Goal: Transaction & Acquisition: Purchase product/service

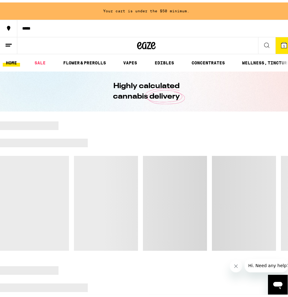
click at [281, 40] on icon at bounding box center [284, 43] width 6 height 6
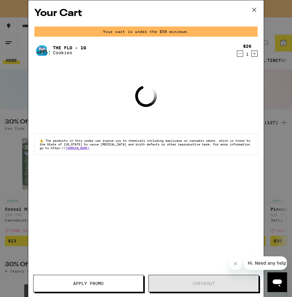
click at [242, 55] on icon "Decrement" at bounding box center [241, 53] width 6 height 7
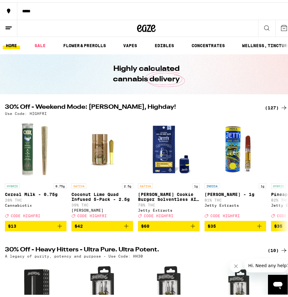
click at [30, 8] on div "*****" at bounding box center [152, 8] width 271 height 4
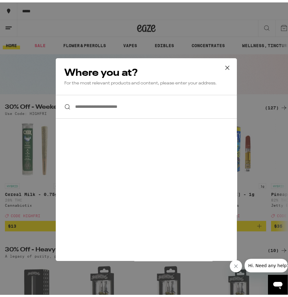
click at [141, 108] on input "**********" at bounding box center [146, 104] width 181 height 24
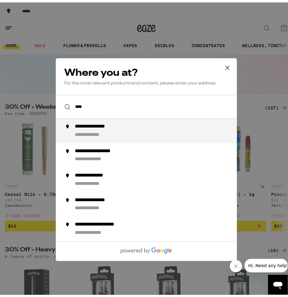
click at [118, 127] on div "**********" at bounding box center [100, 124] width 51 height 6
type input "**********"
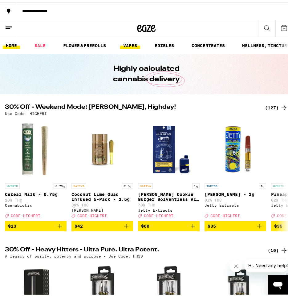
click at [129, 42] on link "VAPES" at bounding box center [130, 42] width 20 height 7
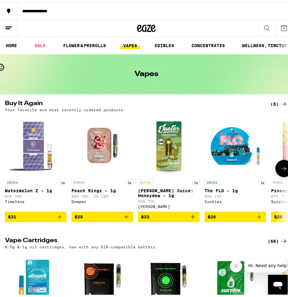
scroll to position [92, 0]
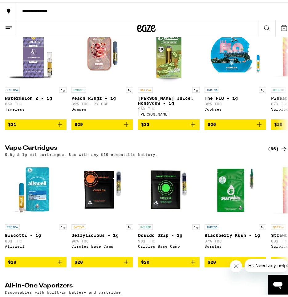
click at [273, 147] on div "(66)" at bounding box center [277, 145] width 20 height 7
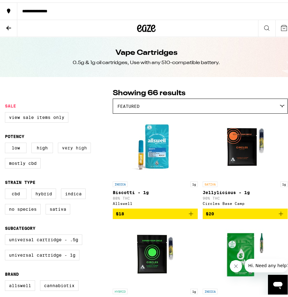
click at [66, 150] on label "Very High" at bounding box center [74, 145] width 33 height 10
click at [6, 141] on input "Very High" at bounding box center [6, 141] width 0 height 0
checkbox input "true"
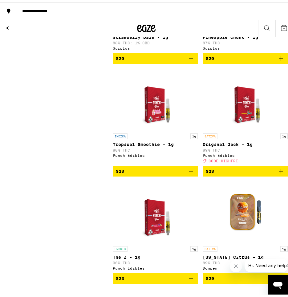
scroll to position [431, 0]
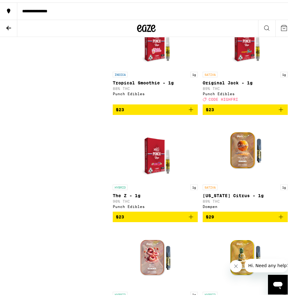
click at [190, 218] on icon "Add to bag" at bounding box center [190, 213] width 7 height 7
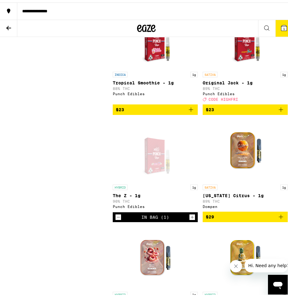
scroll to position [448, 0]
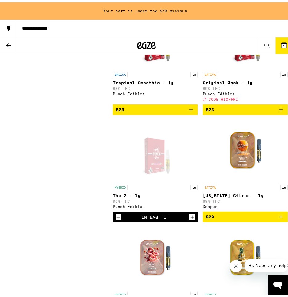
click at [12, 42] on icon at bounding box center [8, 42] width 7 height 7
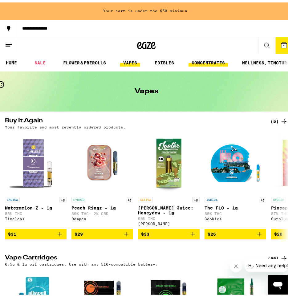
click at [208, 57] on link "CONCENTRATES" at bounding box center [207, 60] width 39 height 7
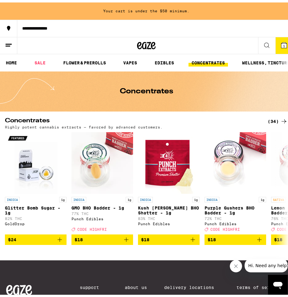
click at [280, 117] on icon at bounding box center [283, 118] width 7 height 7
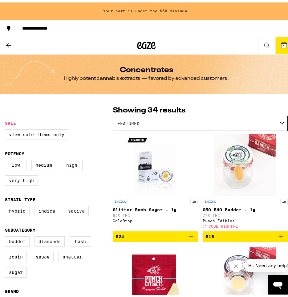
click at [54, 244] on label "Diamonds" at bounding box center [49, 239] width 30 height 10
click at [6, 235] on input "Diamonds" at bounding box center [6, 235] width 0 height 0
checkbox input "true"
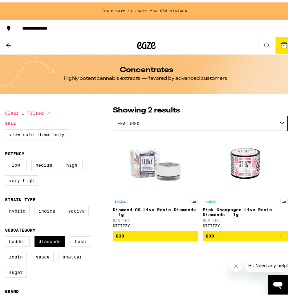
click at [13, 275] on label "Sugar" at bounding box center [16, 269] width 22 height 10
click at [6, 235] on input "Sugar" at bounding box center [6, 235] width 0 height 0
checkbox input "true"
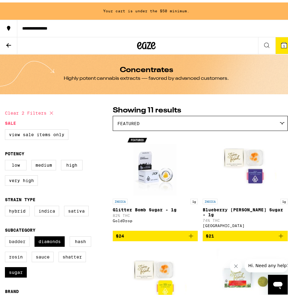
click at [24, 243] on label "Badder" at bounding box center [17, 239] width 25 height 10
click at [6, 235] on input "Badder" at bounding box center [6, 235] width 0 height 0
checkbox input "true"
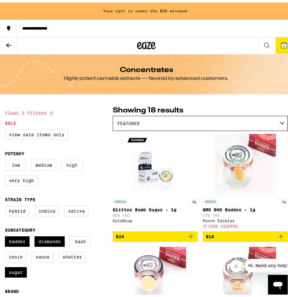
click at [71, 163] on label "High" at bounding box center [72, 162] width 22 height 10
click at [6, 158] on input "High" at bounding box center [6, 158] width 0 height 0
checkbox input "true"
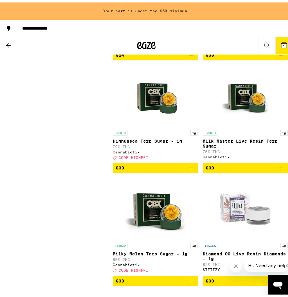
scroll to position [769, 0]
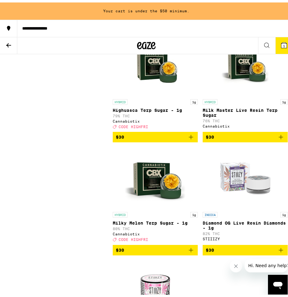
click at [188, 138] on icon "Add to bag" at bounding box center [190, 134] width 7 height 7
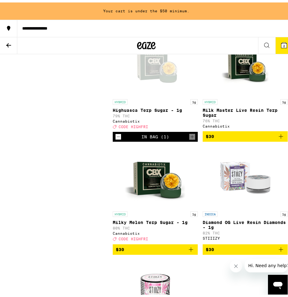
scroll to position [752, 0]
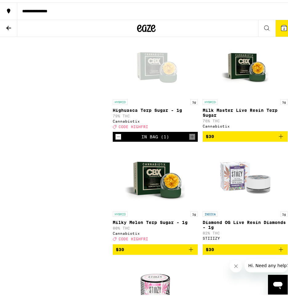
click at [284, 24] on button "2" at bounding box center [283, 26] width 17 height 17
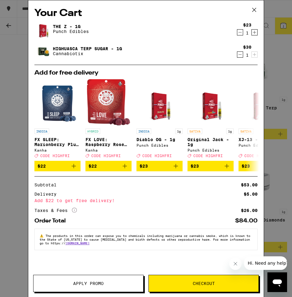
click at [112, 281] on button "Apply Promo" at bounding box center [88, 283] width 110 height 17
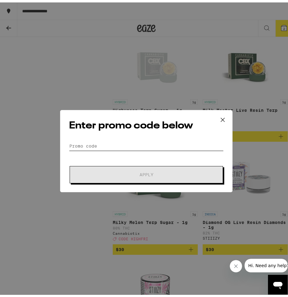
click at [111, 142] on input "Promo Code" at bounding box center [146, 143] width 154 height 9
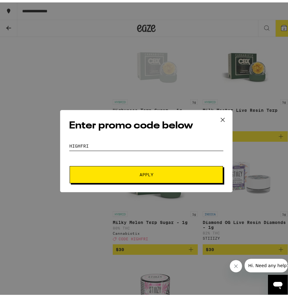
type input "HIGHFRI"
click at [150, 173] on span "Apply" at bounding box center [146, 172] width 14 height 4
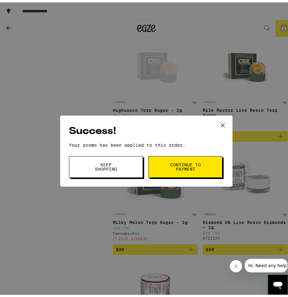
click at [200, 163] on button "Continue to payment" at bounding box center [185, 165] width 74 height 22
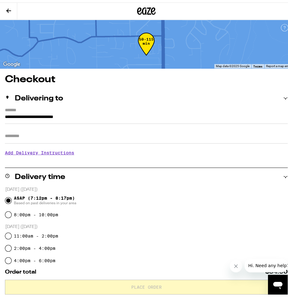
click at [16, 135] on input "Apt/Suite" at bounding box center [146, 133] width 283 height 15
type input "***"
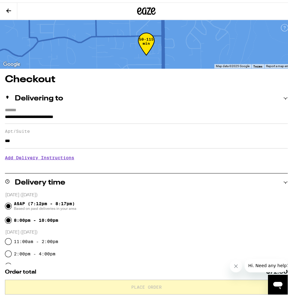
click at [8, 219] on input "8:00pm - 10:00pm" at bounding box center [8, 217] width 6 height 6
radio input "true"
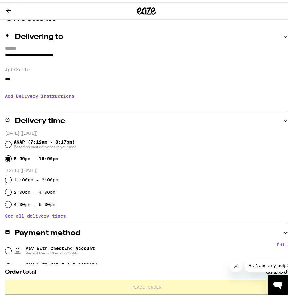
scroll to position [92, 0]
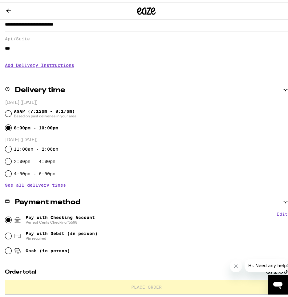
click at [10, 217] on input "Pay with Checking Account Perfect Cents Checking *5598" at bounding box center [8, 217] width 6 height 6
radio input "true"
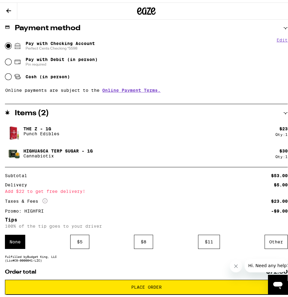
scroll to position [297, 0]
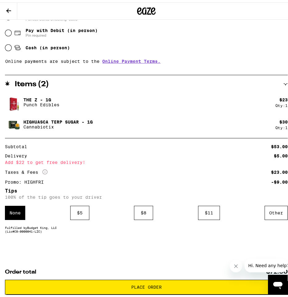
click at [234, 265] on icon "Close message from company" at bounding box center [235, 265] width 5 height 5
click at [76, 211] on div "$ 5" at bounding box center [79, 210] width 19 height 14
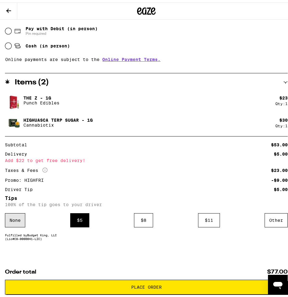
click at [19, 219] on div "None" at bounding box center [15, 217] width 20 height 14
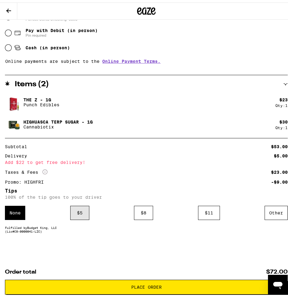
click at [71, 211] on div "$ 5" at bounding box center [79, 210] width 19 height 14
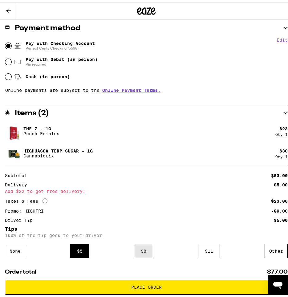
scroll to position [306, 0]
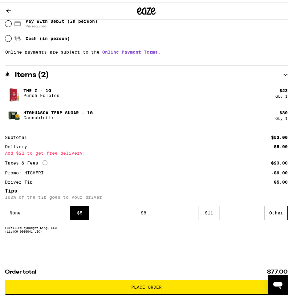
click at [144, 287] on span "Place Order" at bounding box center [146, 284] width 30 height 4
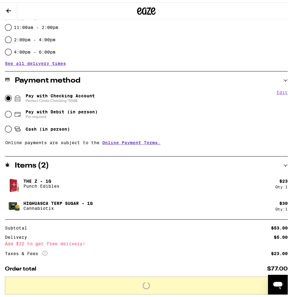
scroll to position [152, 0]
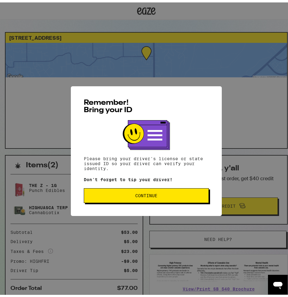
click at [156, 198] on button "Continue" at bounding box center [146, 193] width 125 height 15
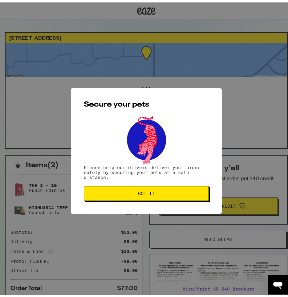
click at [156, 198] on button "Got it" at bounding box center [146, 190] width 125 height 15
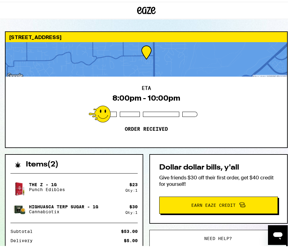
click at [281, 10] on div at bounding box center [146, 8] width 292 height 17
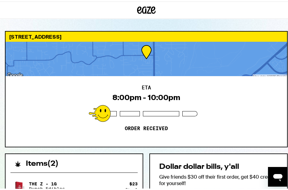
click at [282, 11] on div at bounding box center [146, 8] width 292 height 17
